Goal: Check status: Check status

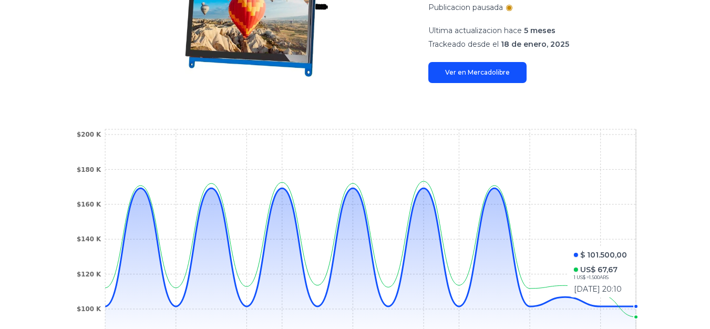
scroll to position [53, 0]
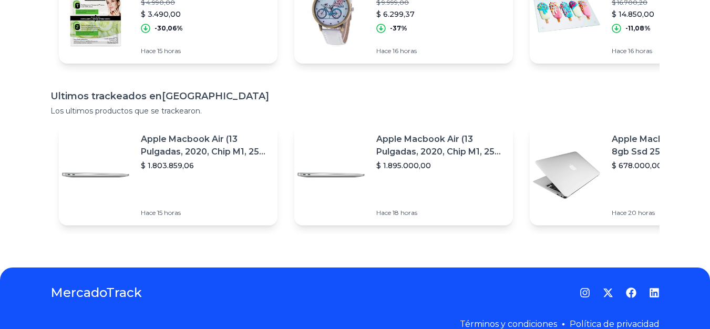
scroll to position [201, 0]
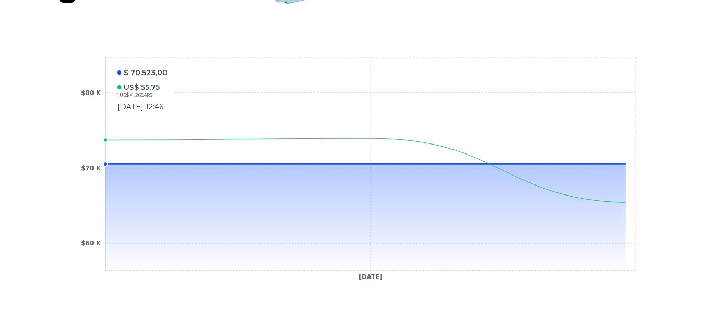
scroll to position [315, 0]
